Goal: Task Accomplishment & Management: Use online tool/utility

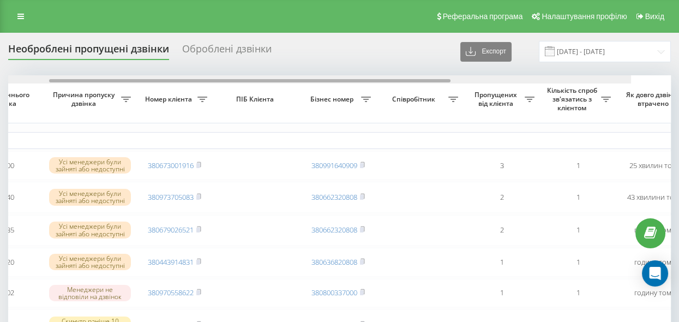
scroll to position [0, 225]
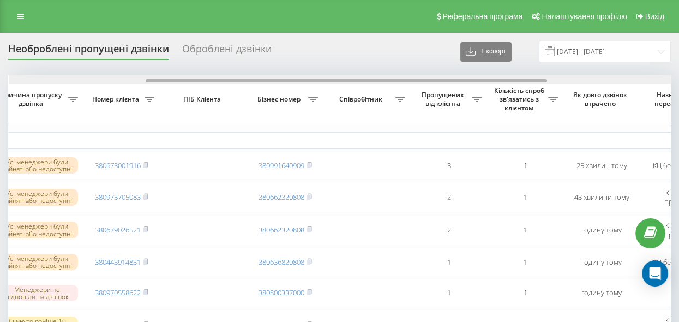
drag, startPoint x: 270, startPoint y: 81, endPoint x: 407, endPoint y: 108, distance: 139.6
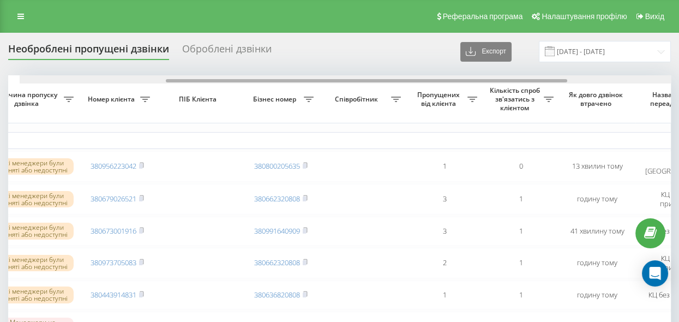
drag, startPoint x: 226, startPoint y: 78, endPoint x: 345, endPoint y: 113, distance: 123.6
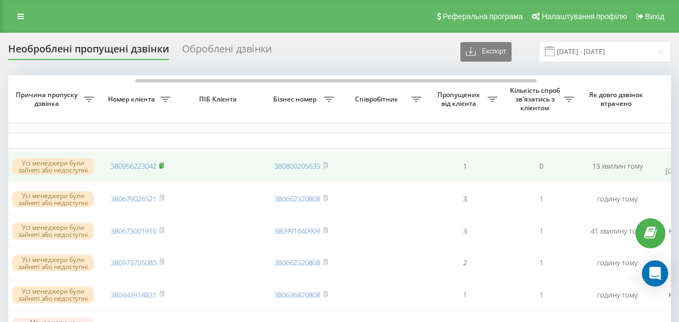
click at [164, 162] on icon at bounding box center [161, 165] width 5 height 7
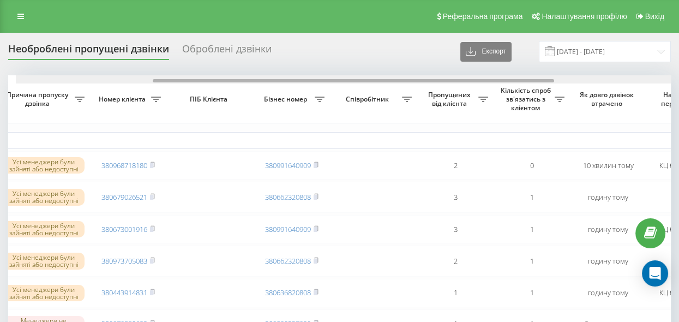
scroll to position [0, 215]
drag, startPoint x: 231, startPoint y: 81, endPoint x: 359, endPoint y: 110, distance: 131.9
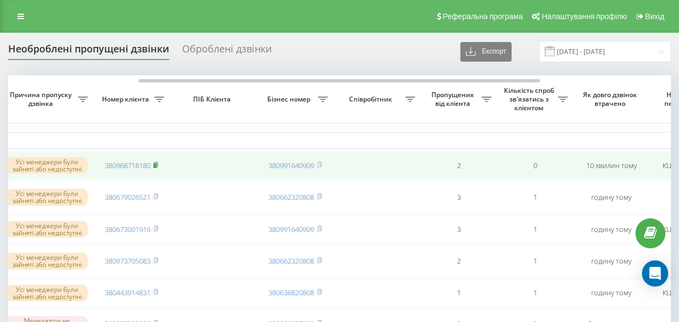
click at [156, 164] on rect at bounding box center [154, 165] width 3 height 5
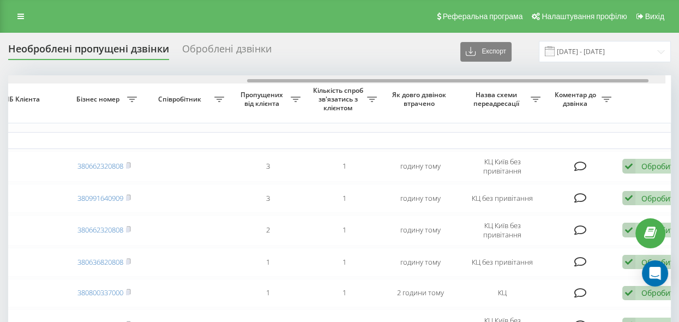
drag, startPoint x: 259, startPoint y: 80, endPoint x: 508, endPoint y: 129, distance: 253.5
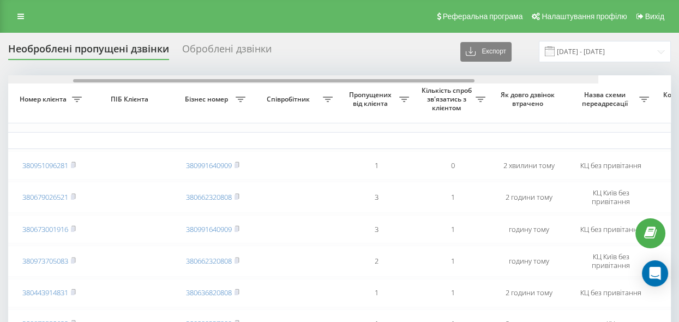
scroll to position [0, 174]
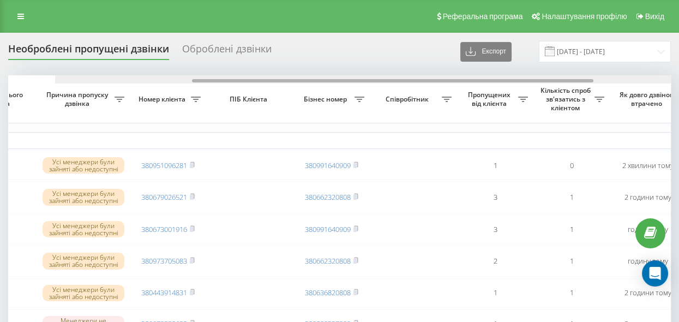
drag, startPoint x: 311, startPoint y: 78, endPoint x: 415, endPoint y: 103, distance: 106.6
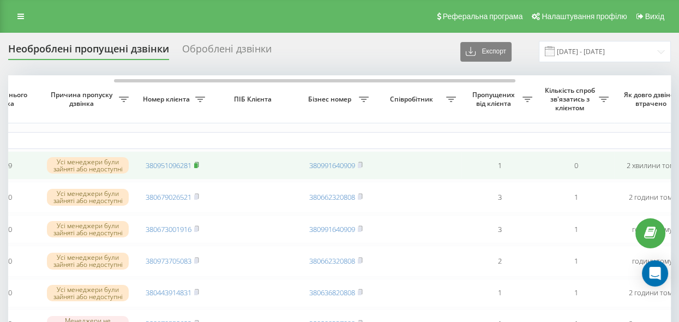
click at [196, 165] on rect at bounding box center [195, 165] width 3 height 5
drag, startPoint x: 196, startPoint y: 163, endPoint x: 191, endPoint y: 168, distance: 7.7
click at [197, 163] on rect at bounding box center [195, 165] width 3 height 5
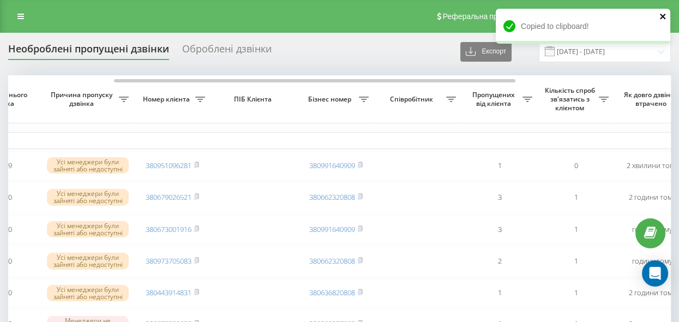
drag, startPoint x: 661, startPoint y: 15, endPoint x: 657, endPoint y: 20, distance: 6.2
click at [661, 15] on icon "close" at bounding box center [662, 16] width 5 height 5
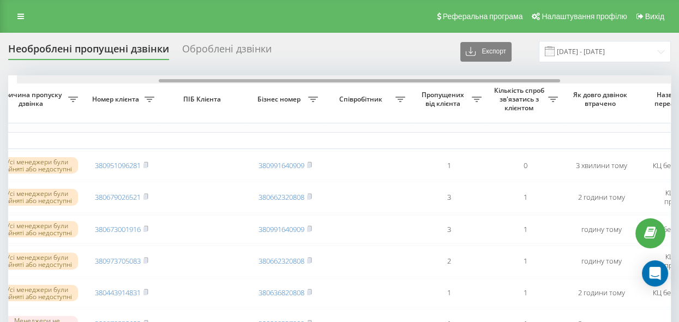
scroll to position [0, 233]
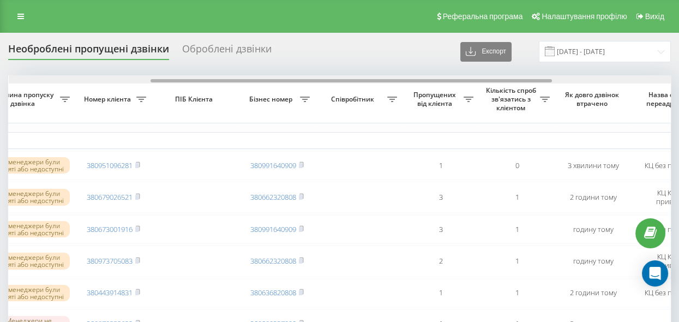
drag, startPoint x: 260, startPoint y: 80, endPoint x: 388, endPoint y: 129, distance: 137.5
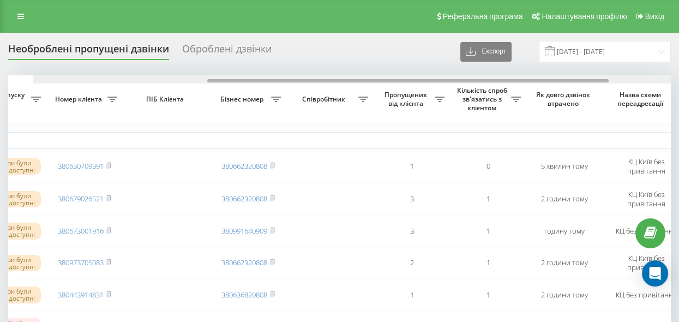
drag, startPoint x: 262, startPoint y: 81, endPoint x: 411, endPoint y: 124, distance: 155.0
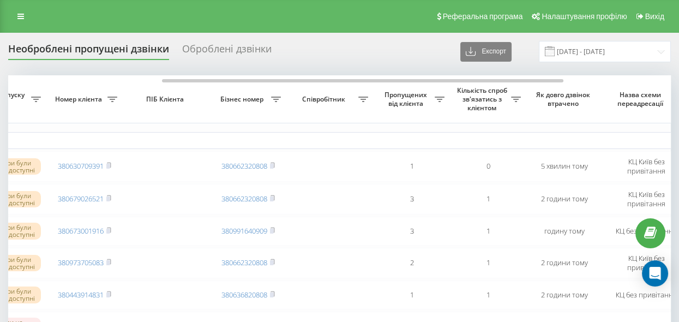
scroll to position [0, 258]
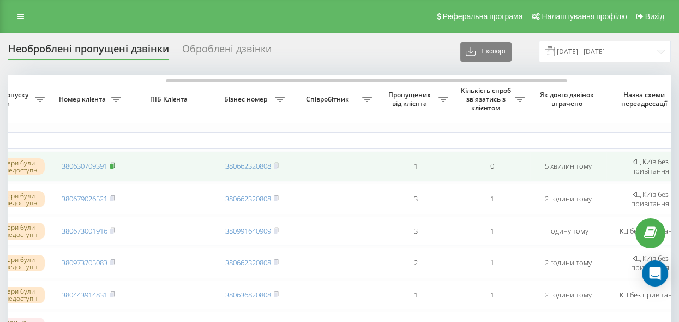
click at [113, 165] on rect at bounding box center [111, 166] width 3 height 5
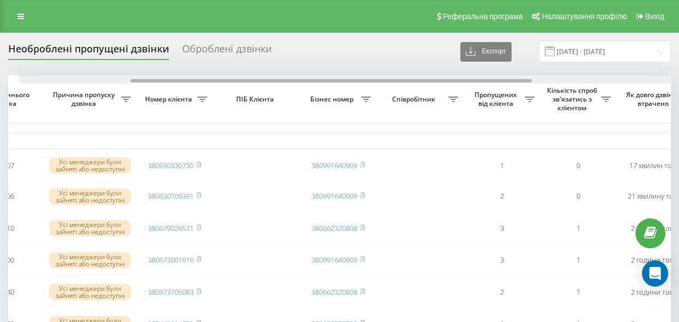
scroll to position [0, 166]
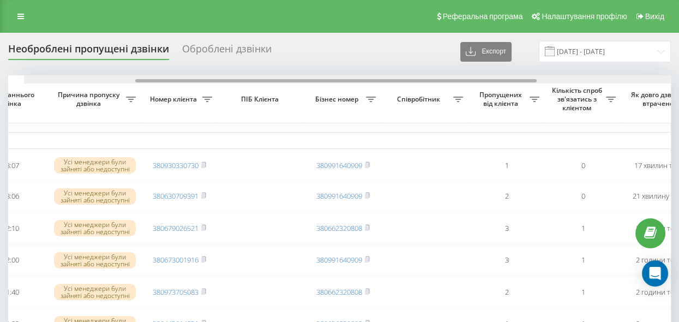
drag, startPoint x: 259, startPoint y: 80, endPoint x: 355, endPoint y: 111, distance: 100.8
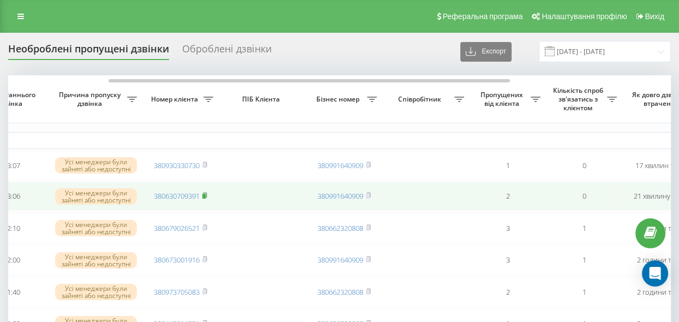
click at [206, 195] on rect at bounding box center [203, 196] width 3 height 5
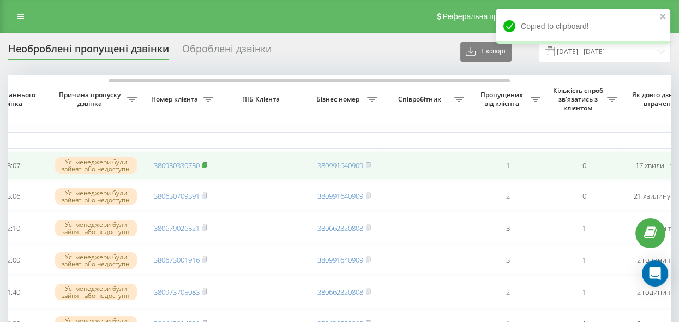
click at [207, 163] on icon at bounding box center [204, 164] width 5 height 7
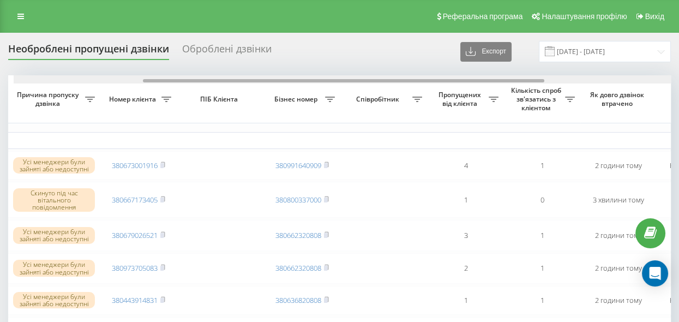
drag, startPoint x: 214, startPoint y: 79, endPoint x: 338, endPoint y: 120, distance: 130.6
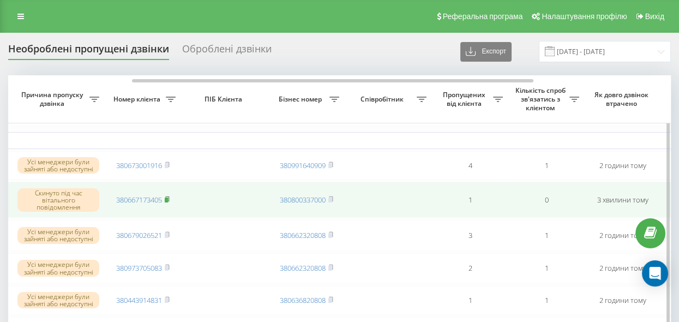
click at [167, 197] on rect at bounding box center [166, 199] width 3 height 5
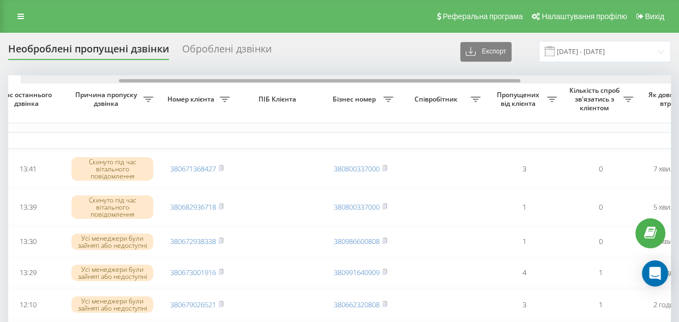
scroll to position [0, 142]
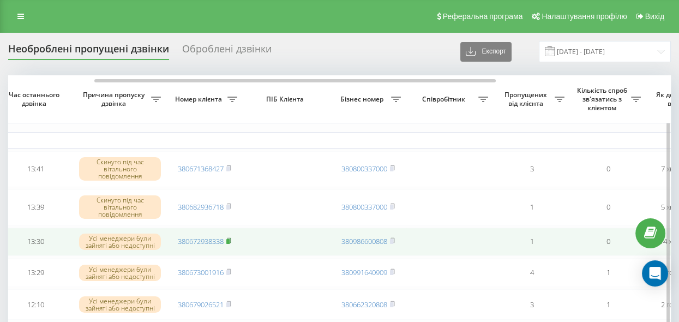
click at [230, 239] on rect at bounding box center [227, 241] width 3 height 5
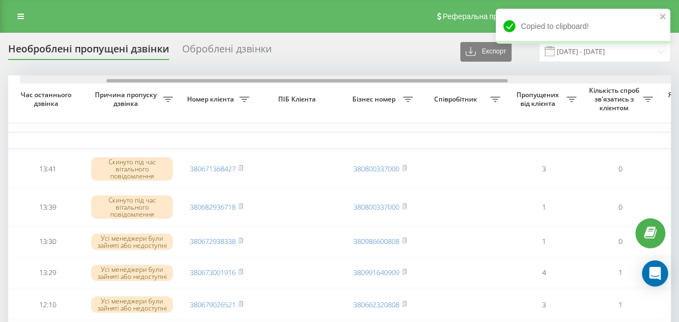
drag, startPoint x: 398, startPoint y: 81, endPoint x: 385, endPoint y: 87, distance: 14.6
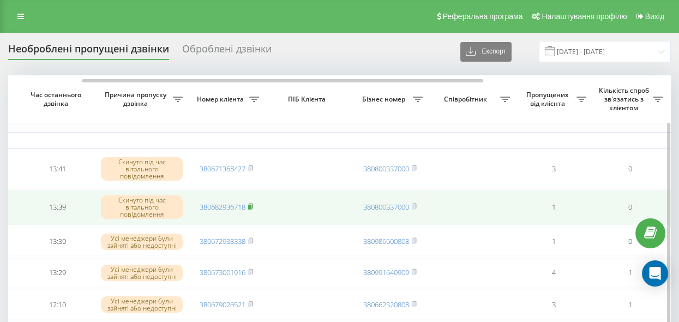
click at [251, 205] on rect at bounding box center [249, 207] width 3 height 5
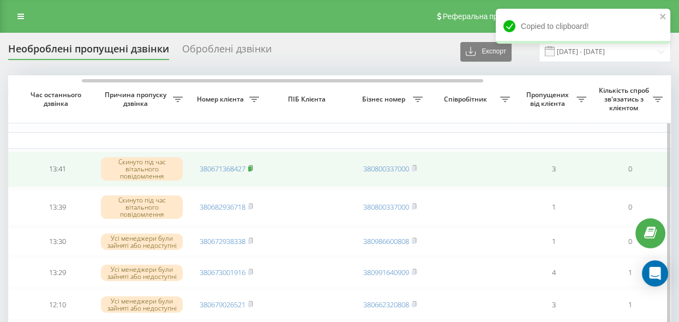
click at [250, 166] on rect at bounding box center [249, 168] width 3 height 5
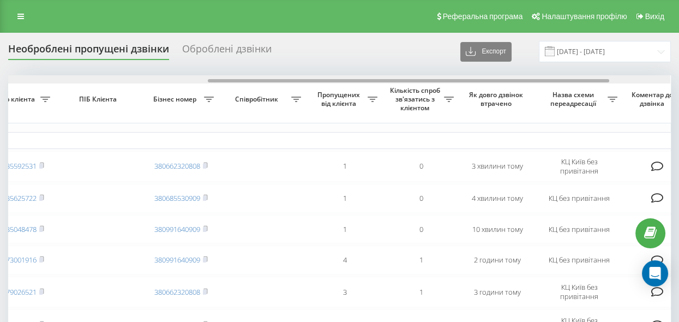
scroll to position [0, 332]
drag, startPoint x: 227, startPoint y: 80, endPoint x: 429, endPoint y: 111, distance: 204.1
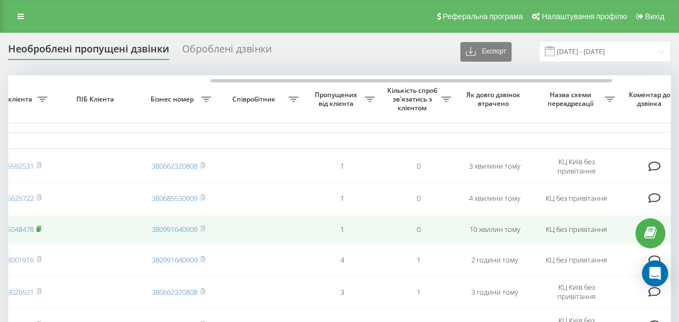
click at [39, 229] on rect at bounding box center [38, 228] width 3 height 5
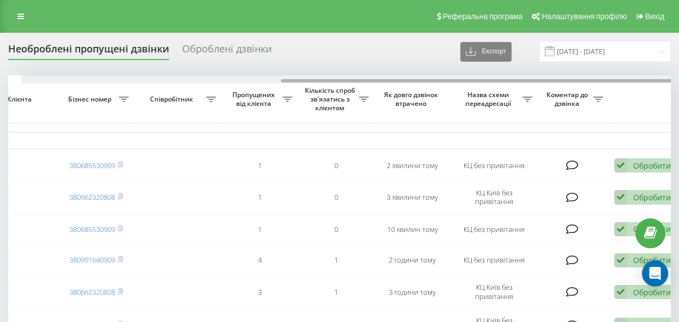
scroll to position [0, 428]
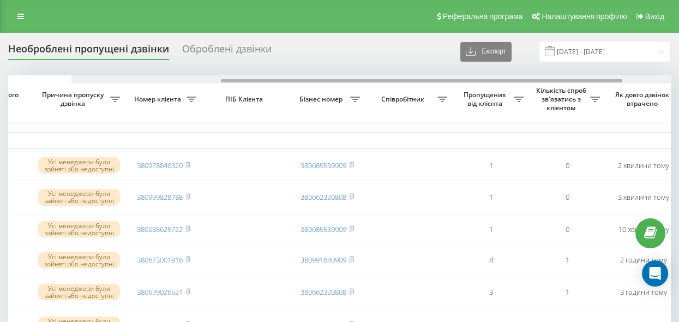
drag, startPoint x: 162, startPoint y: 80, endPoint x: 261, endPoint y: 125, distance: 108.6
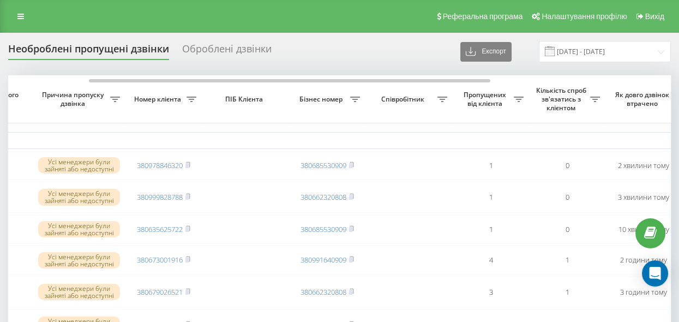
scroll to position [0, 164]
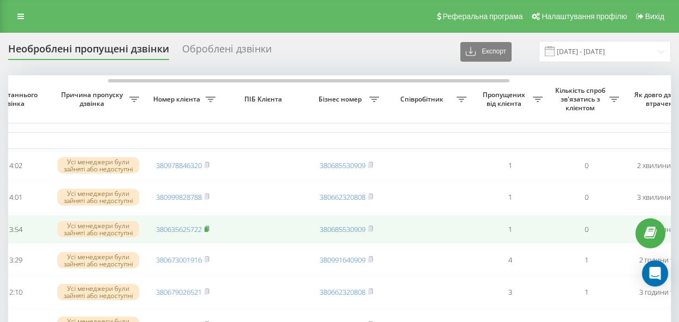
click at [207, 229] on rect at bounding box center [206, 228] width 3 height 5
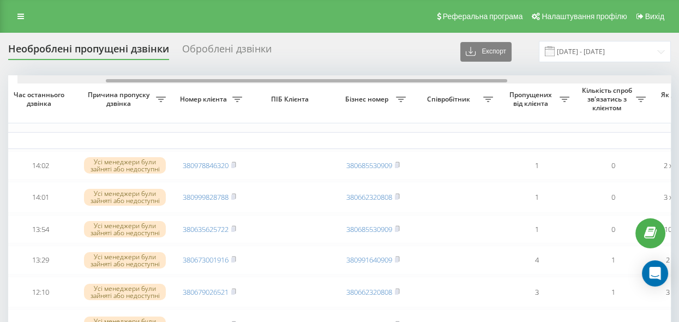
drag, startPoint x: 227, startPoint y: 80, endPoint x: 203, endPoint y: 125, distance: 51.0
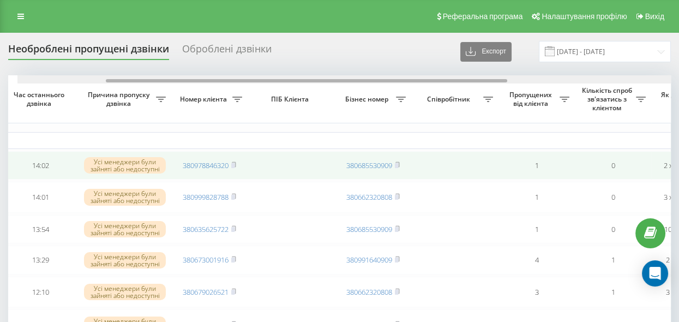
scroll to position [0, 131]
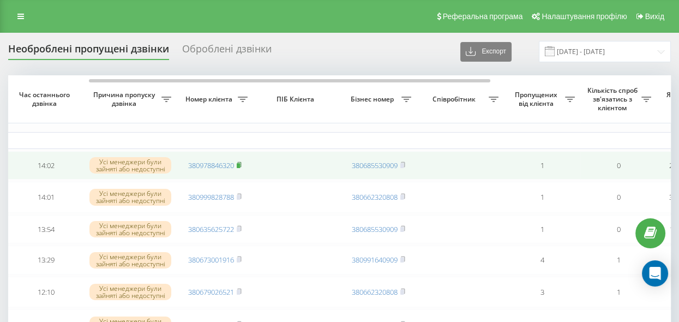
click at [240, 166] on rect at bounding box center [238, 165] width 3 height 5
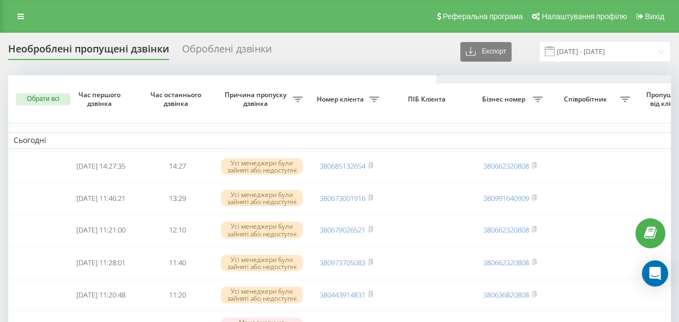
scroll to position [0, 428]
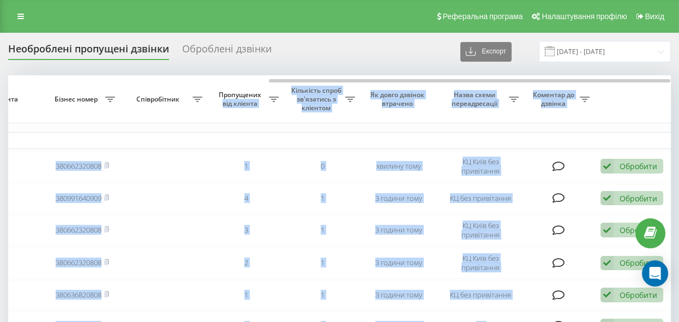
drag, startPoint x: 204, startPoint y: 78, endPoint x: 273, endPoint y: 83, distance: 69.5
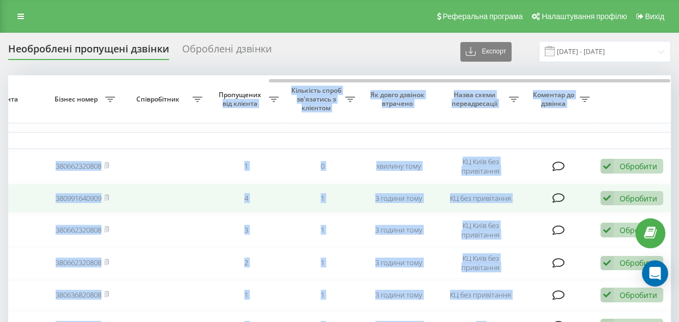
click at [201, 189] on td at bounding box center [164, 198] width 87 height 29
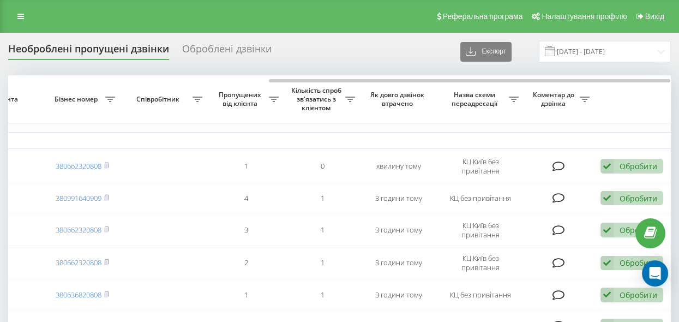
drag, startPoint x: 267, startPoint y: 54, endPoint x: 271, endPoint y: 59, distance: 6.4
click at [270, 59] on div "Оброблені дзвінки" at bounding box center [226, 51] width 89 height 17
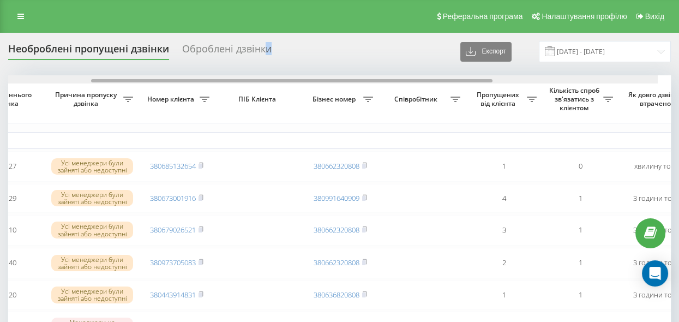
scroll to position [0, 156]
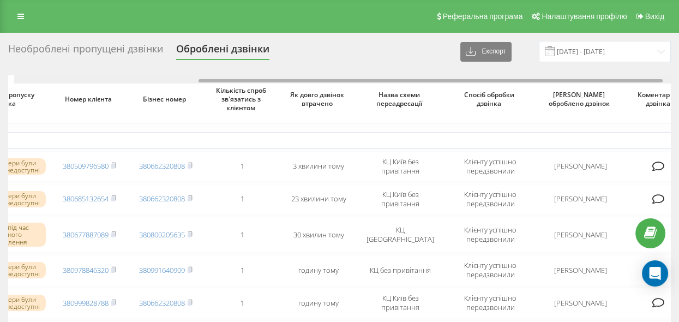
scroll to position [0, 280]
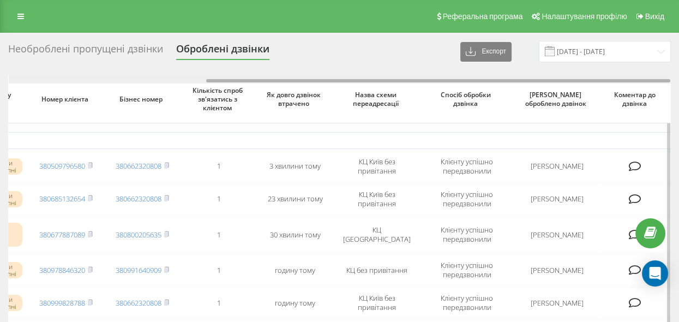
drag, startPoint x: 234, startPoint y: 81, endPoint x: 473, endPoint y: 118, distance: 241.8
